Goal: Information Seeking & Learning: Learn about a topic

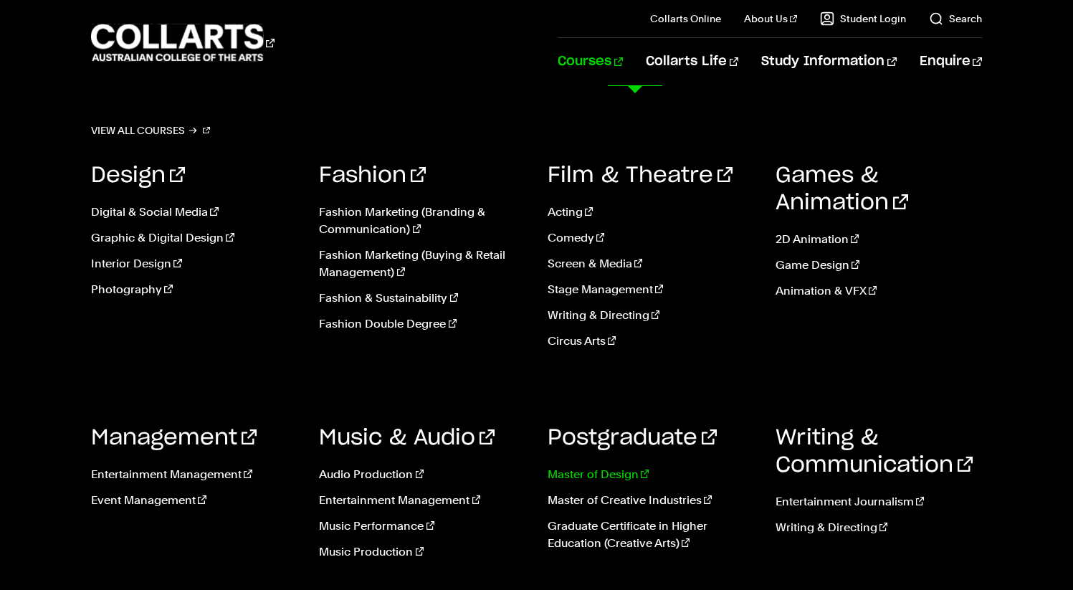
click at [597, 474] on link "Master of Design" at bounding box center [650, 474] width 206 height 17
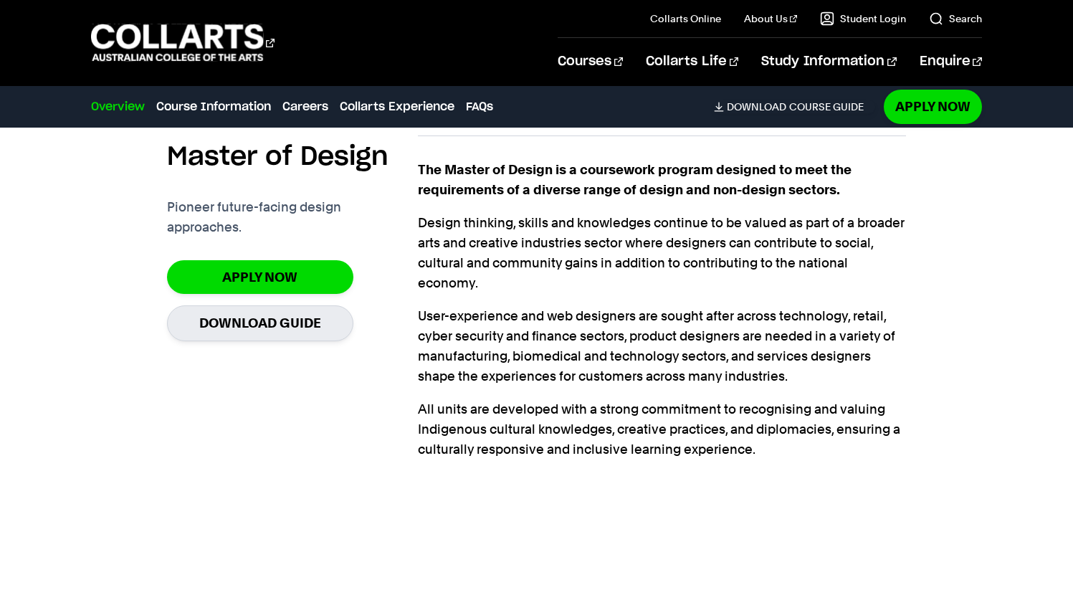
scroll to position [437, 0]
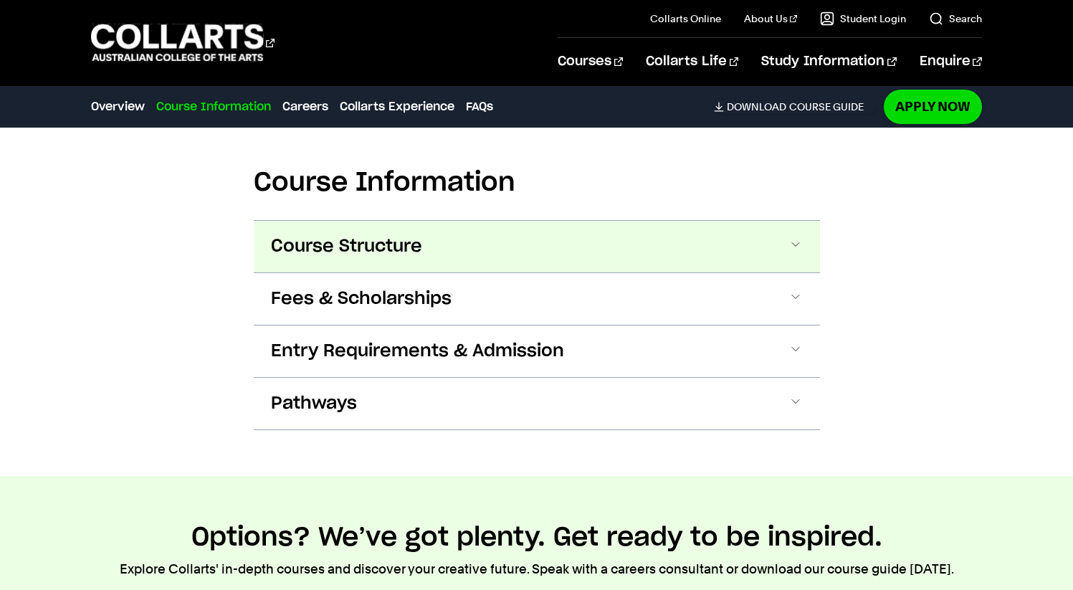
click at [412, 252] on span "Course Structure" at bounding box center [346, 246] width 151 height 23
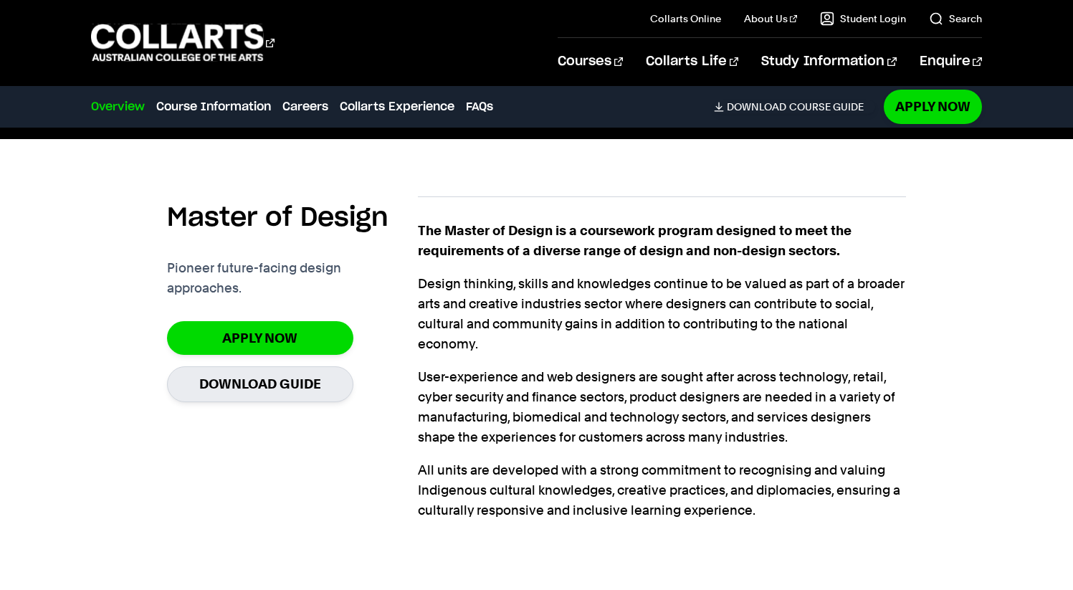
scroll to position [369, 0]
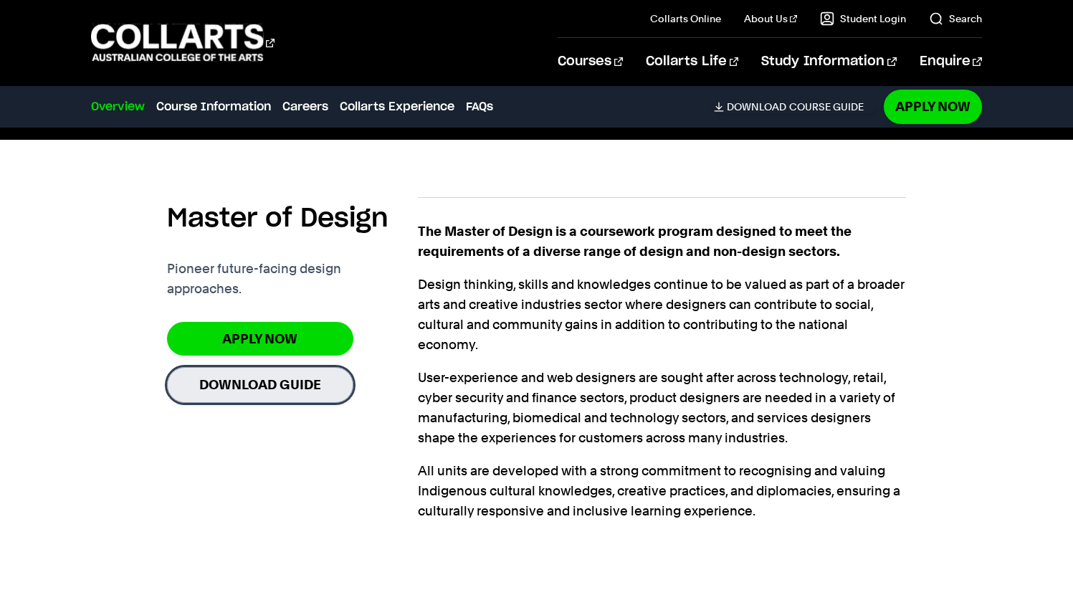
click at [232, 373] on link "Download Guide" at bounding box center [260, 384] width 186 height 35
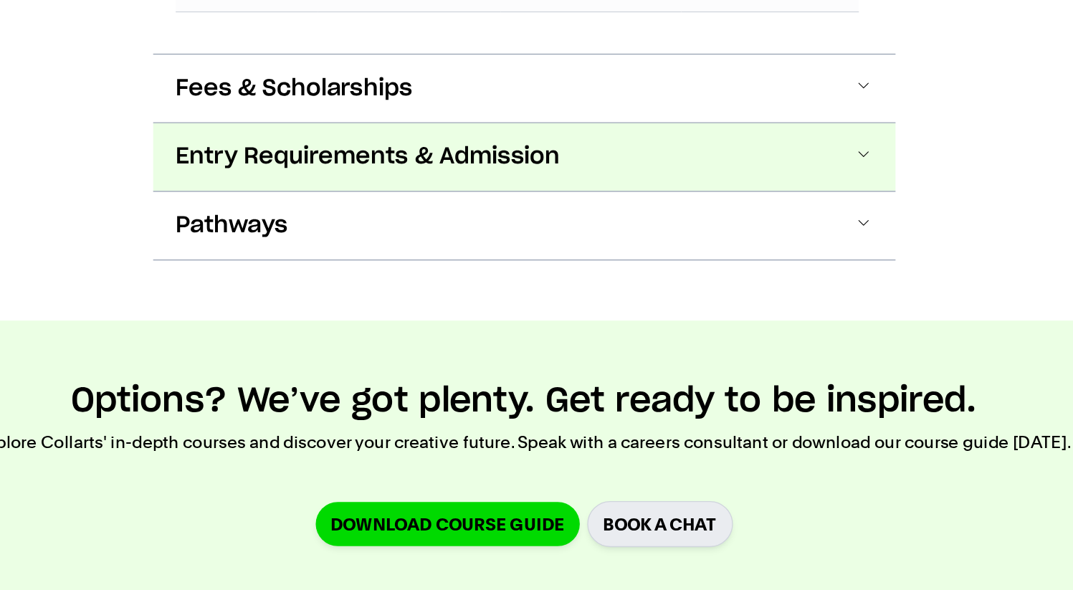
scroll to position [1380, 0]
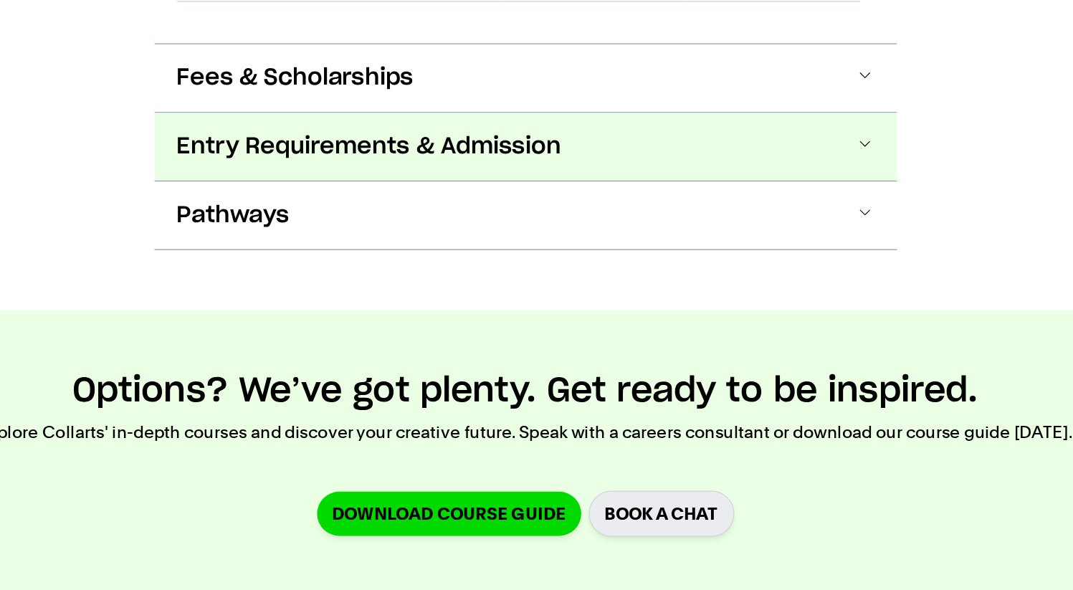
click at [376, 254] on button "Entry Requirements & Admission" at bounding box center [537, 252] width 566 height 52
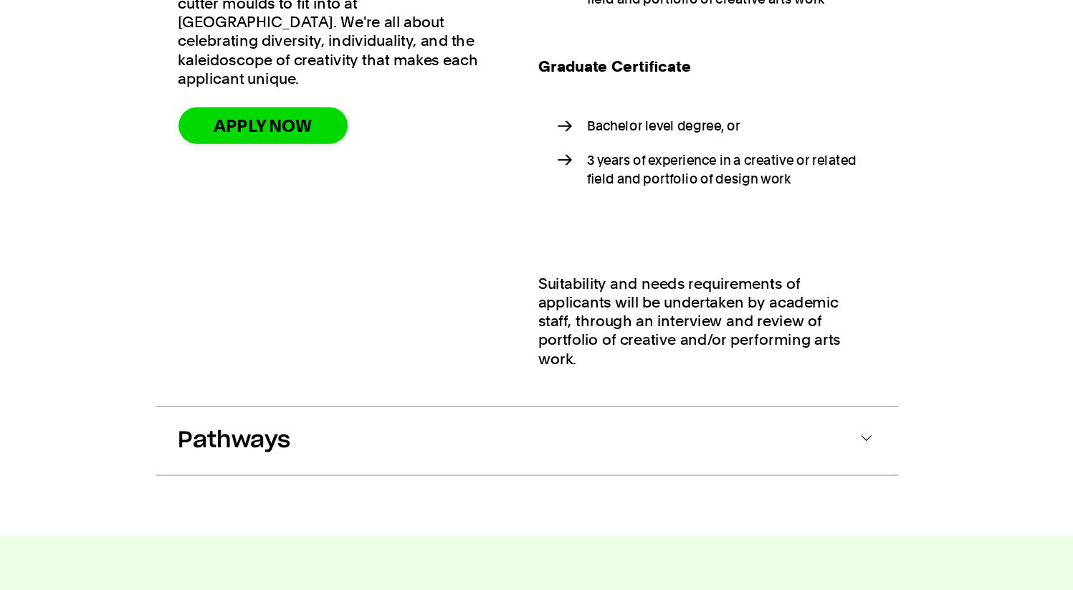
scroll to position [1682, 0]
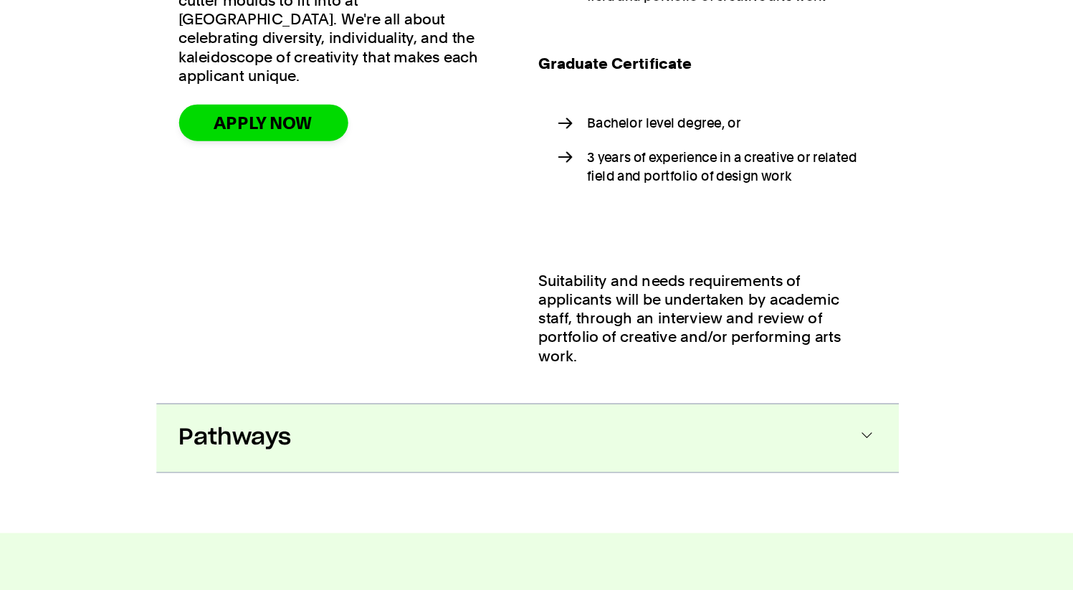
click at [359, 466] on button "Pathways" at bounding box center [537, 474] width 566 height 52
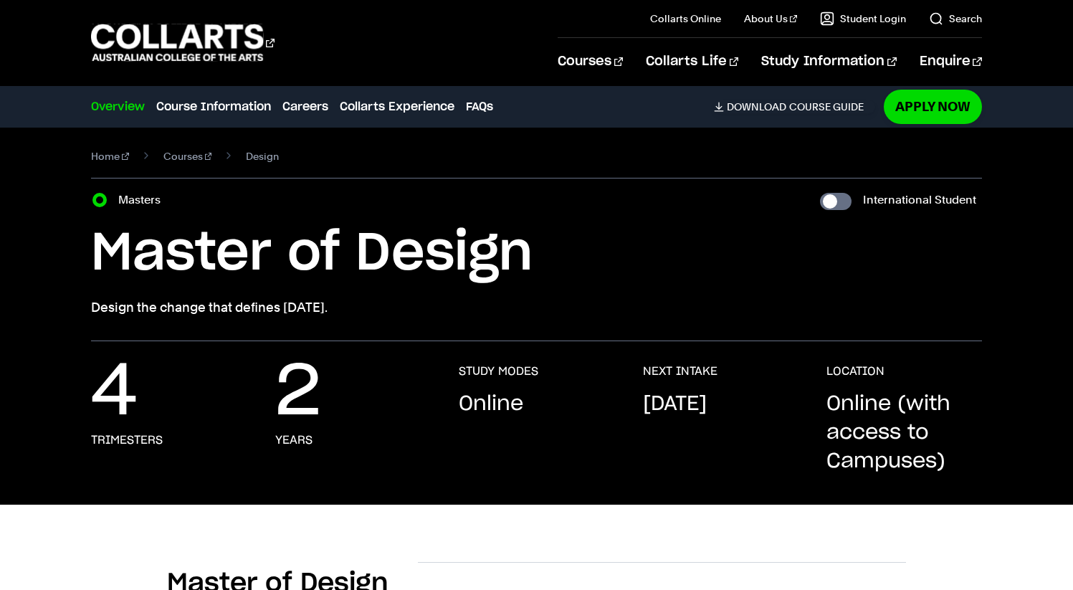
scroll to position [4, 0]
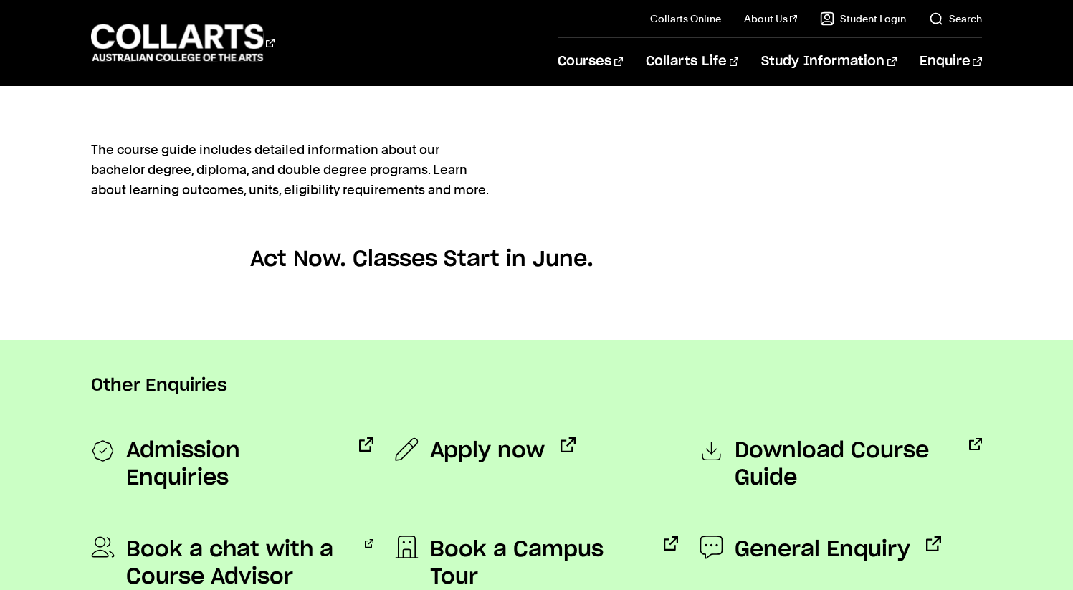
scroll to position [885, 0]
